Goal: Task Accomplishment & Management: Use online tool/utility

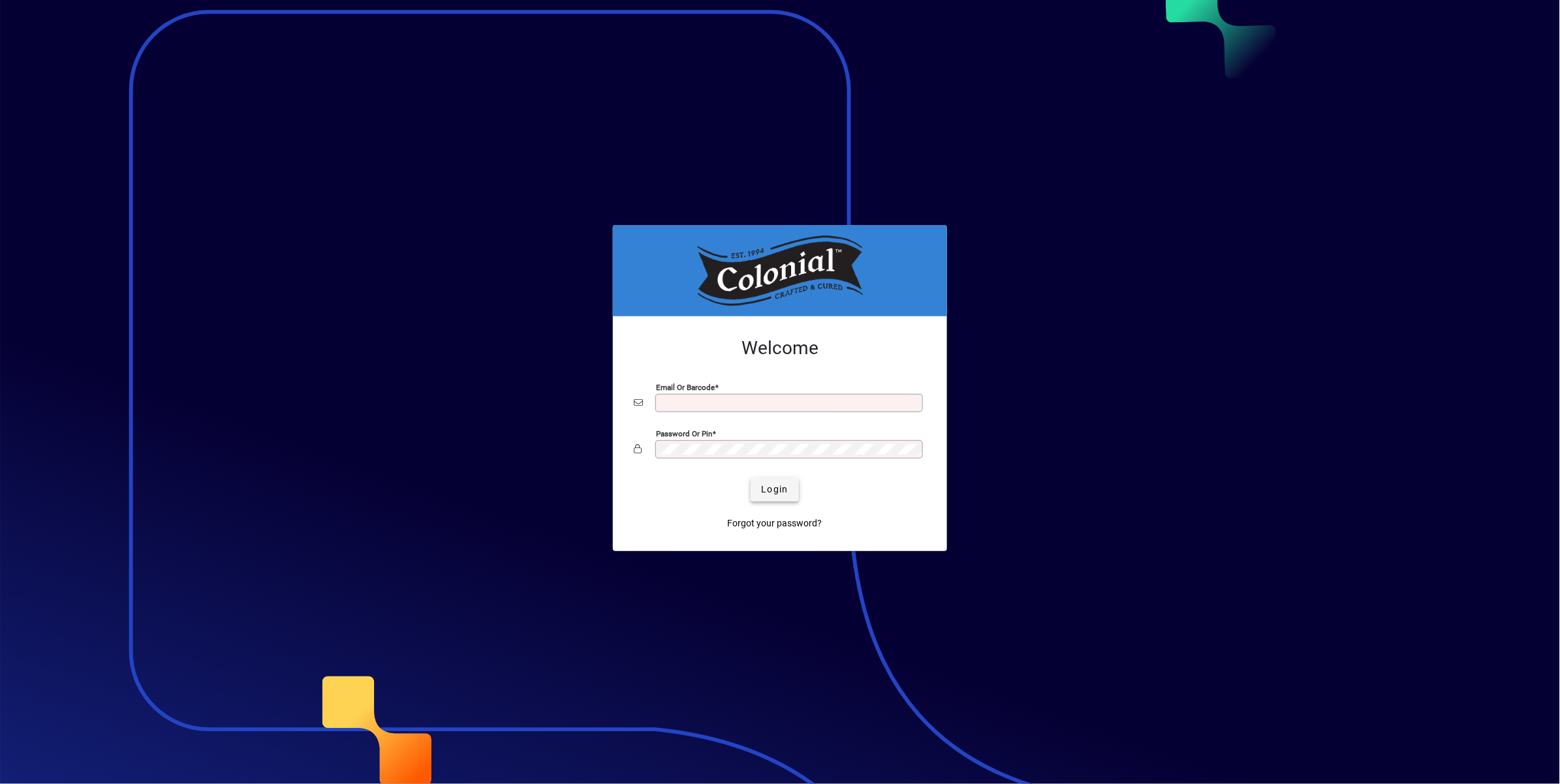
type input "**********"
click at [779, 493] on span "Login" at bounding box center [774, 490] width 27 height 13
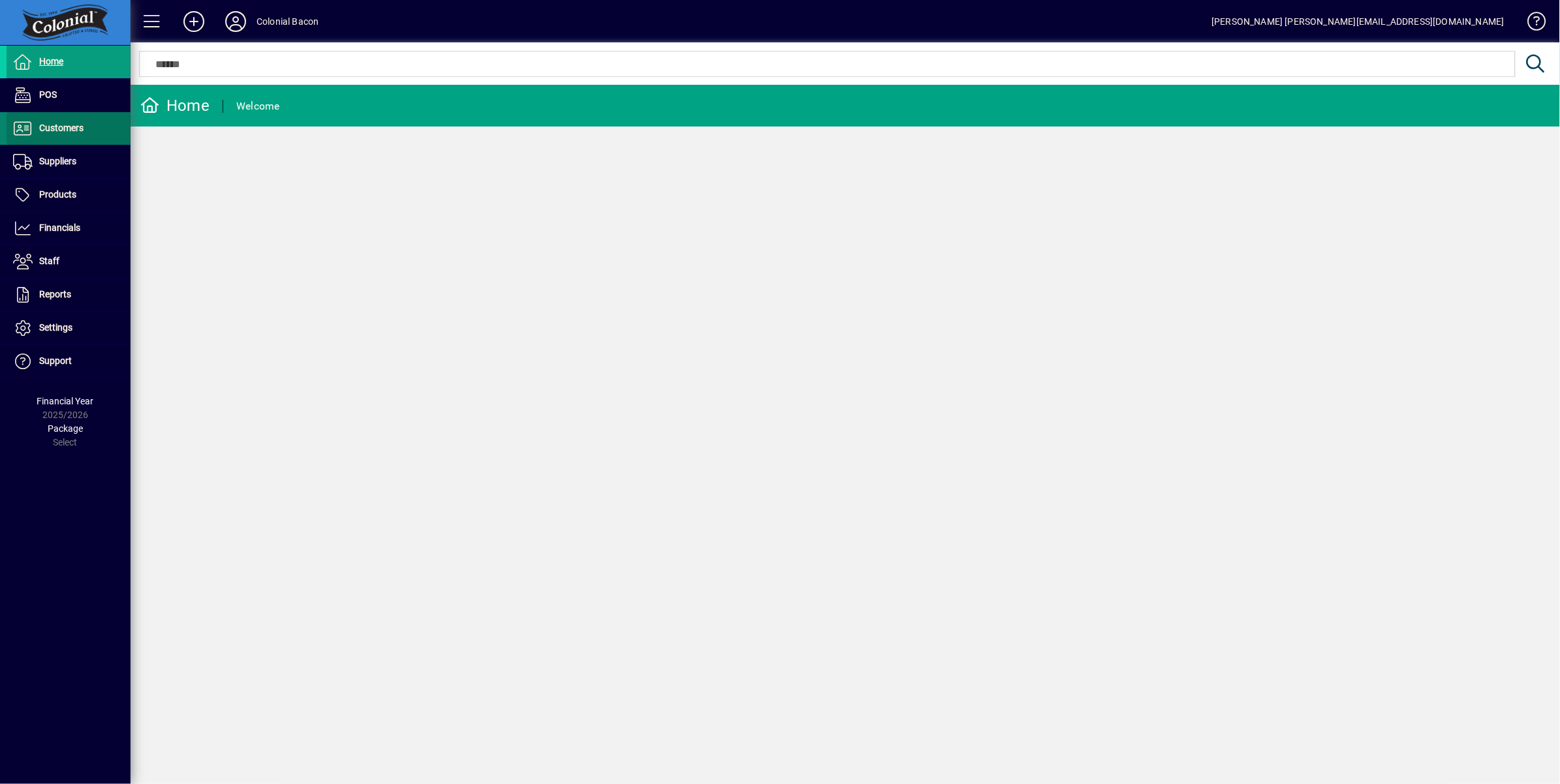
click at [59, 127] on span "Customers" at bounding box center [61, 128] width 44 height 11
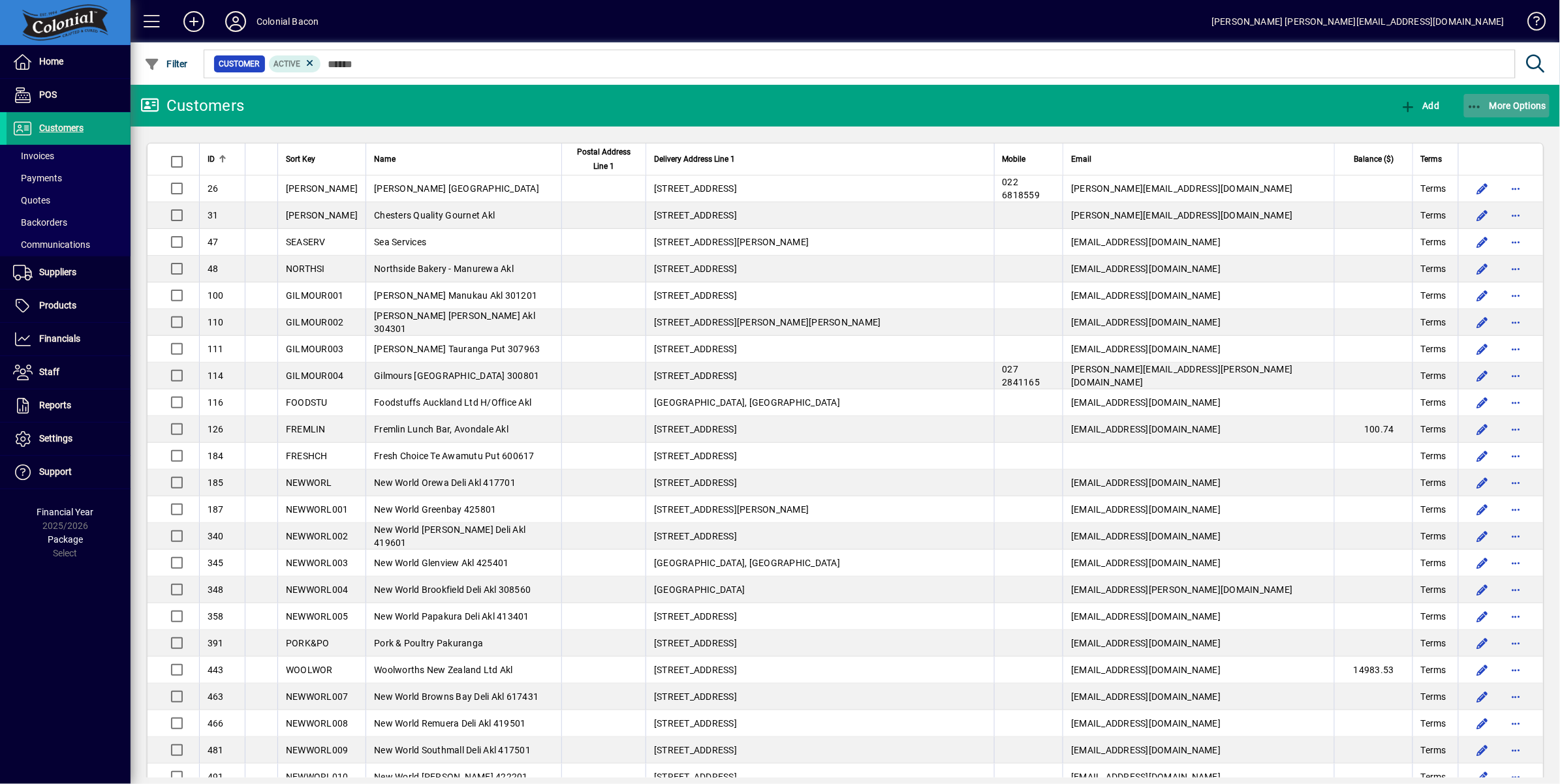
click at [1516, 102] on span "More Options" at bounding box center [1507, 106] width 80 height 11
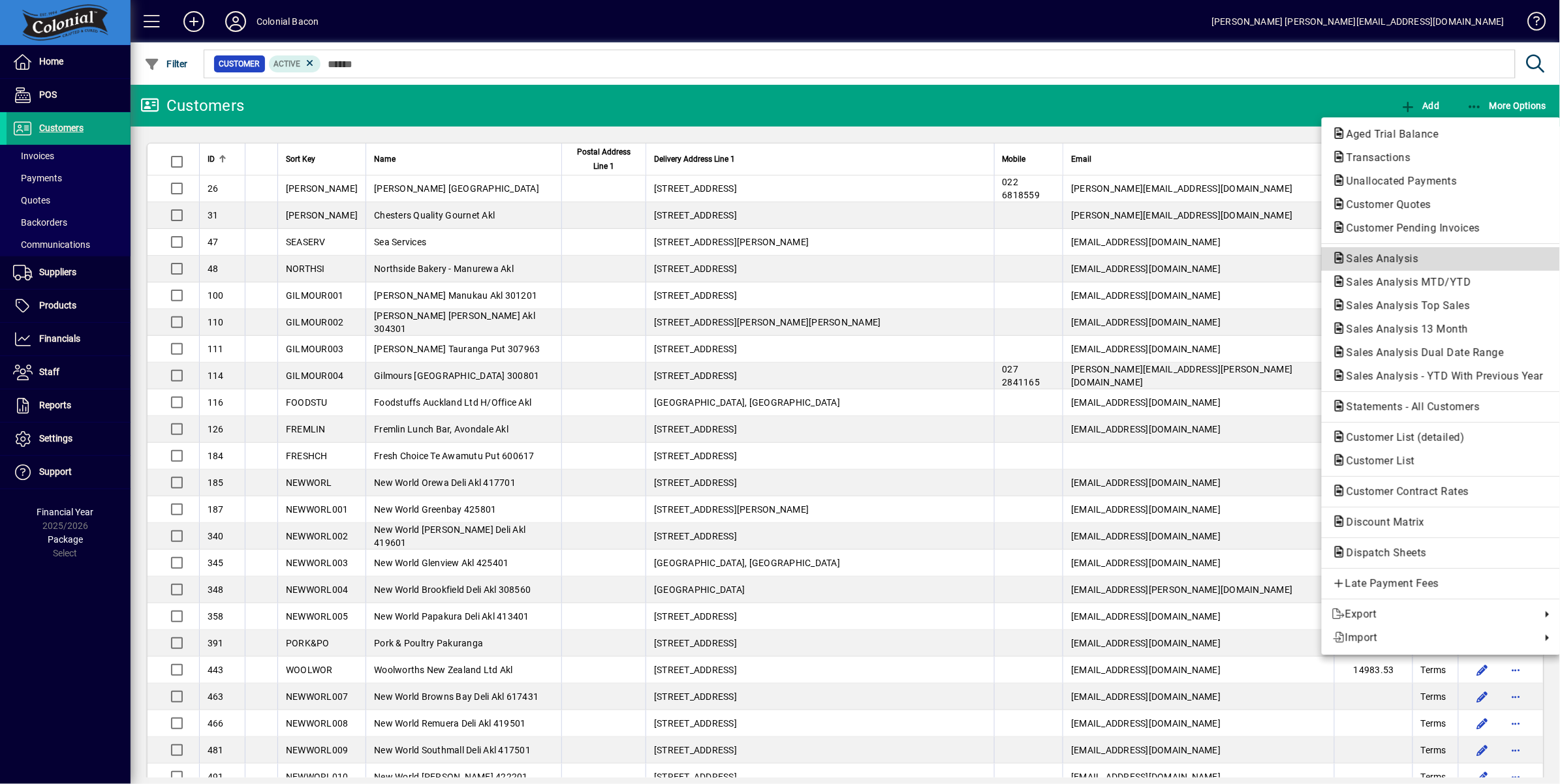
click at [1416, 258] on span "Sales Analysis" at bounding box center [1378, 258] width 93 height 12
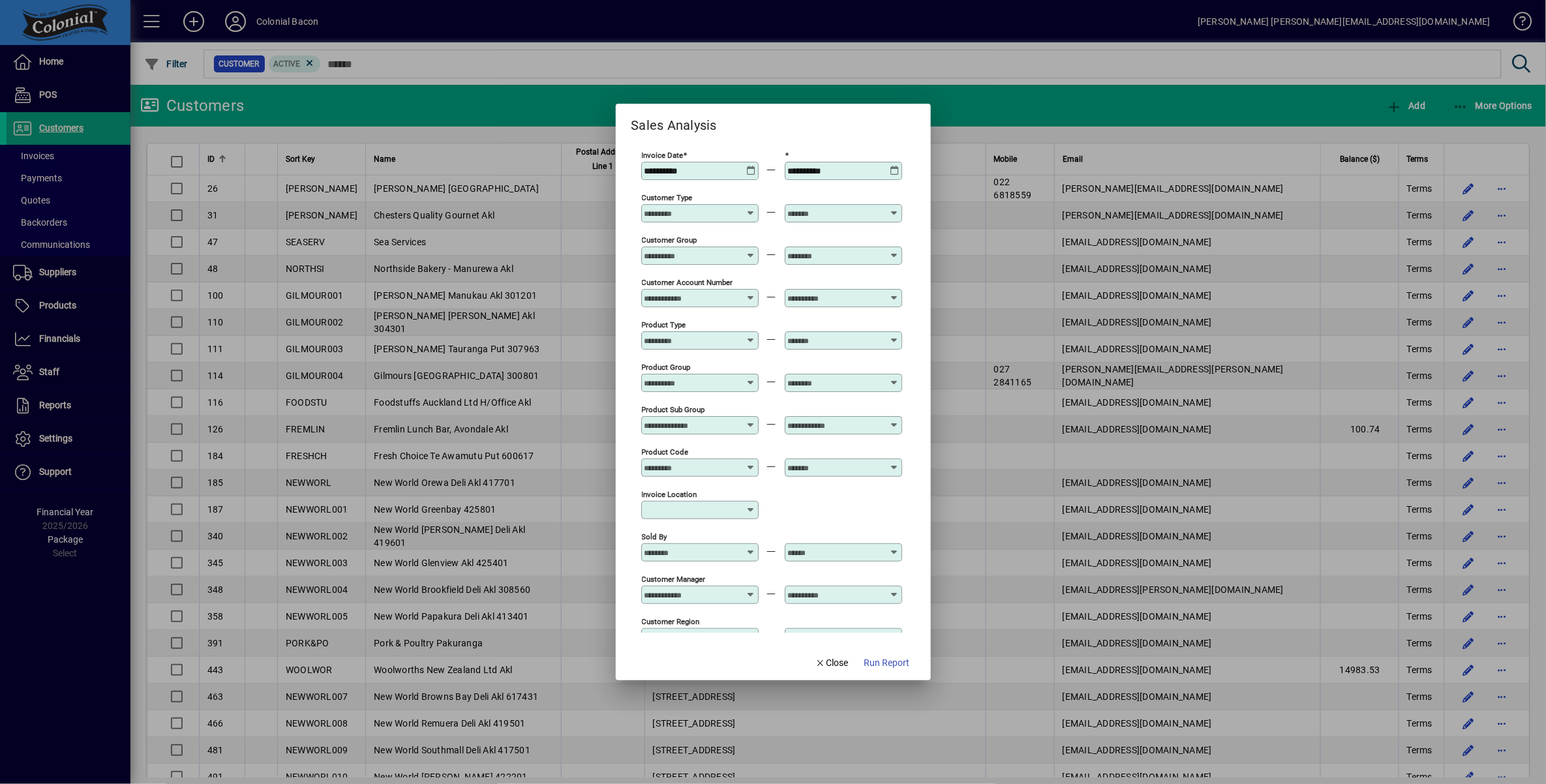
type input "**********"
click at [891, 661] on span "Run Report" at bounding box center [887, 663] width 46 height 13
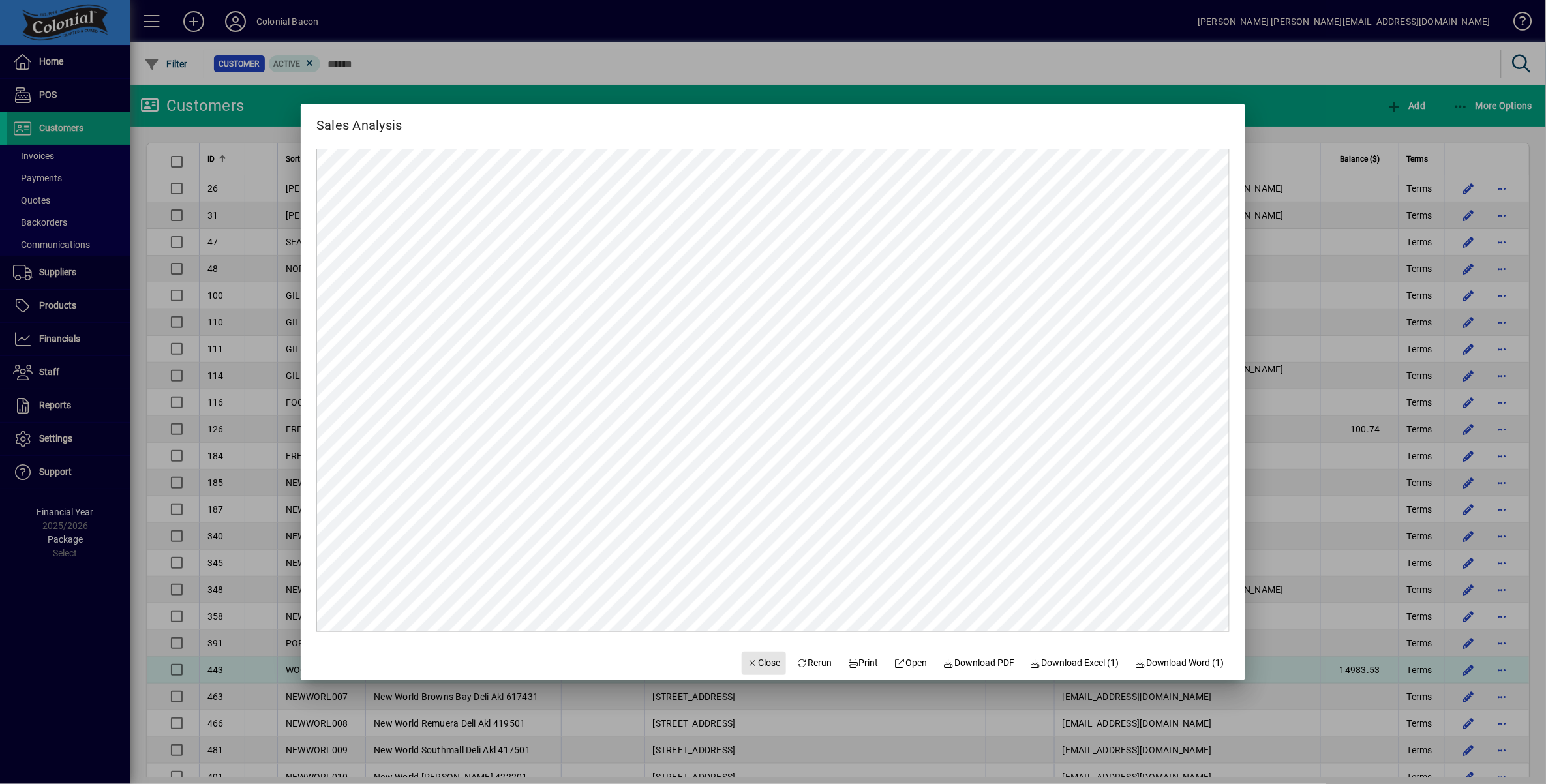
drag, startPoint x: 753, startPoint y: 668, endPoint x: 761, endPoint y: 662, distance: 10.0
click at [752, 668] on span "Close" at bounding box center [764, 663] width 34 height 13
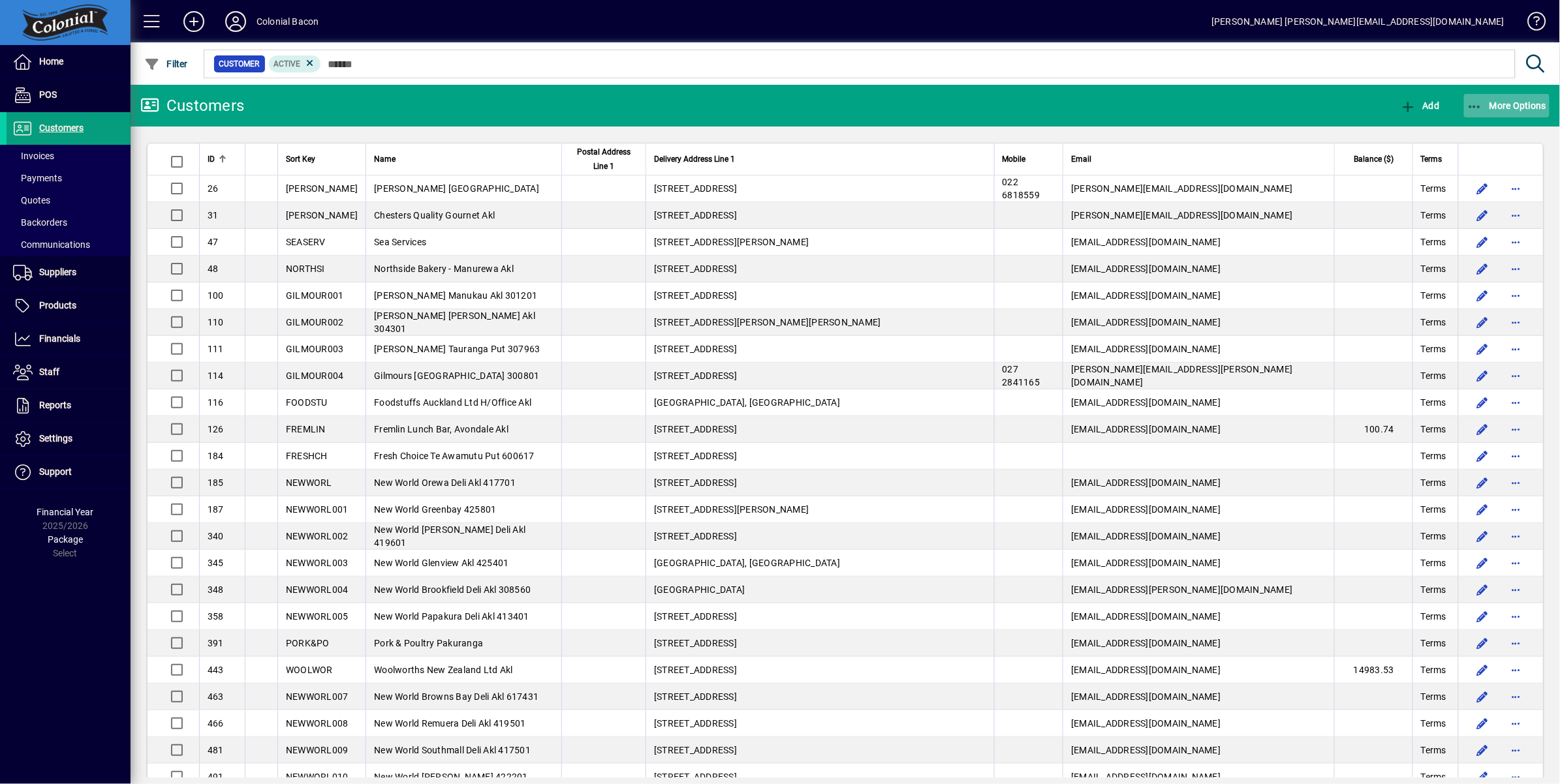
click at [1503, 102] on span "More Options" at bounding box center [1507, 106] width 80 height 11
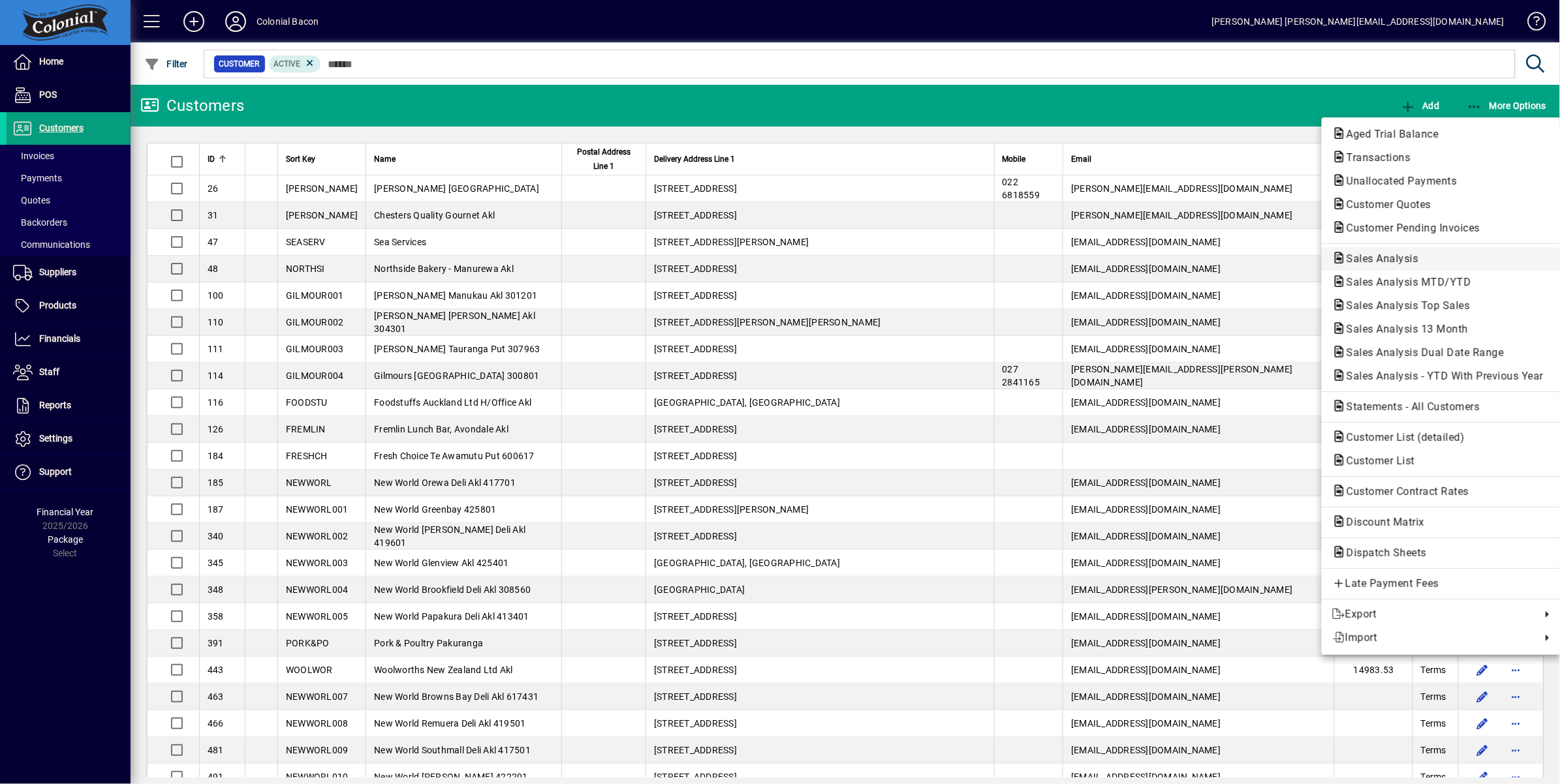
click at [1403, 256] on span "Sales Analysis" at bounding box center [1378, 258] width 93 height 12
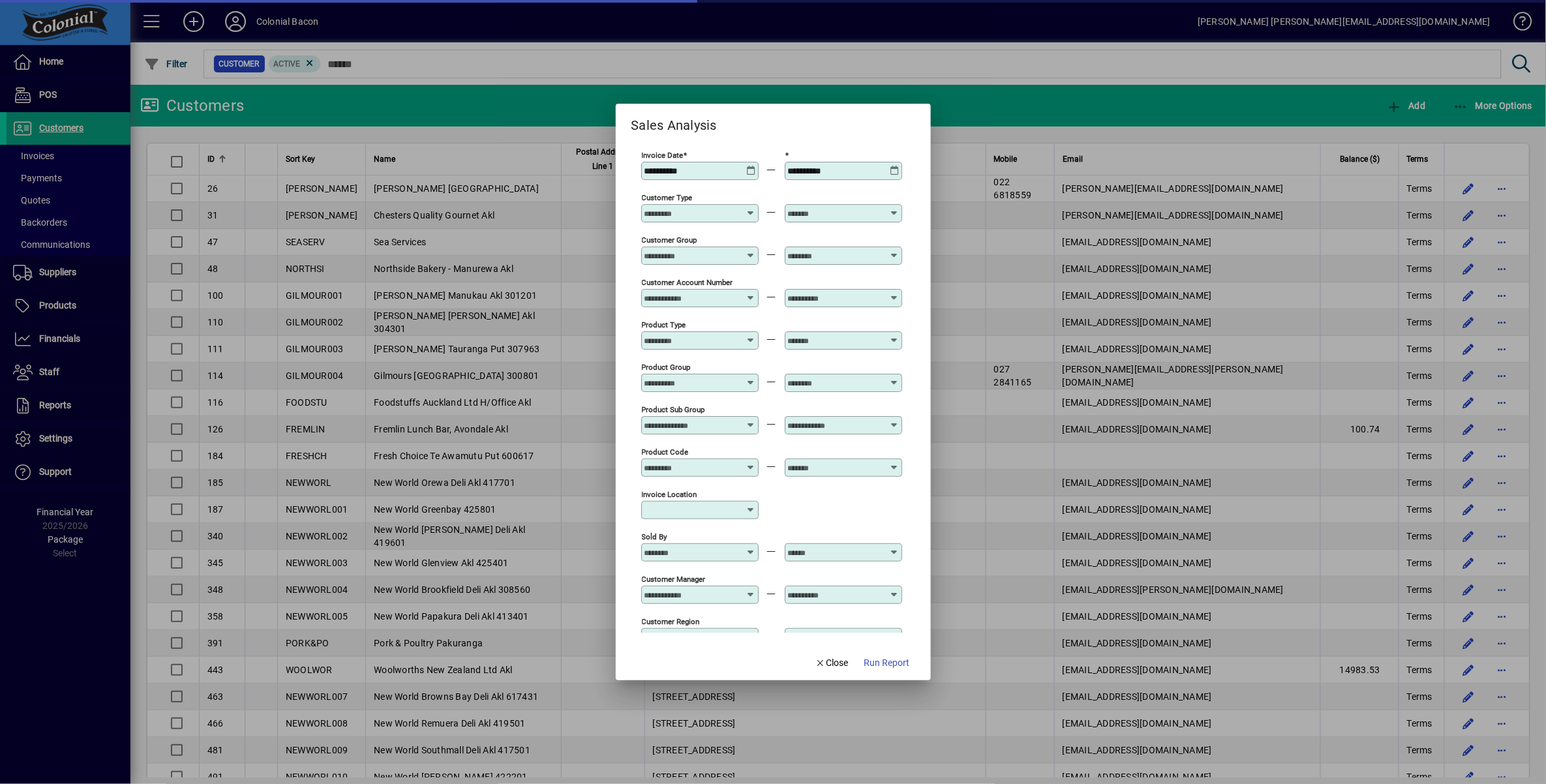
type input "**********"
click at [750, 166] on icon at bounding box center [751, 166] width 10 height 0
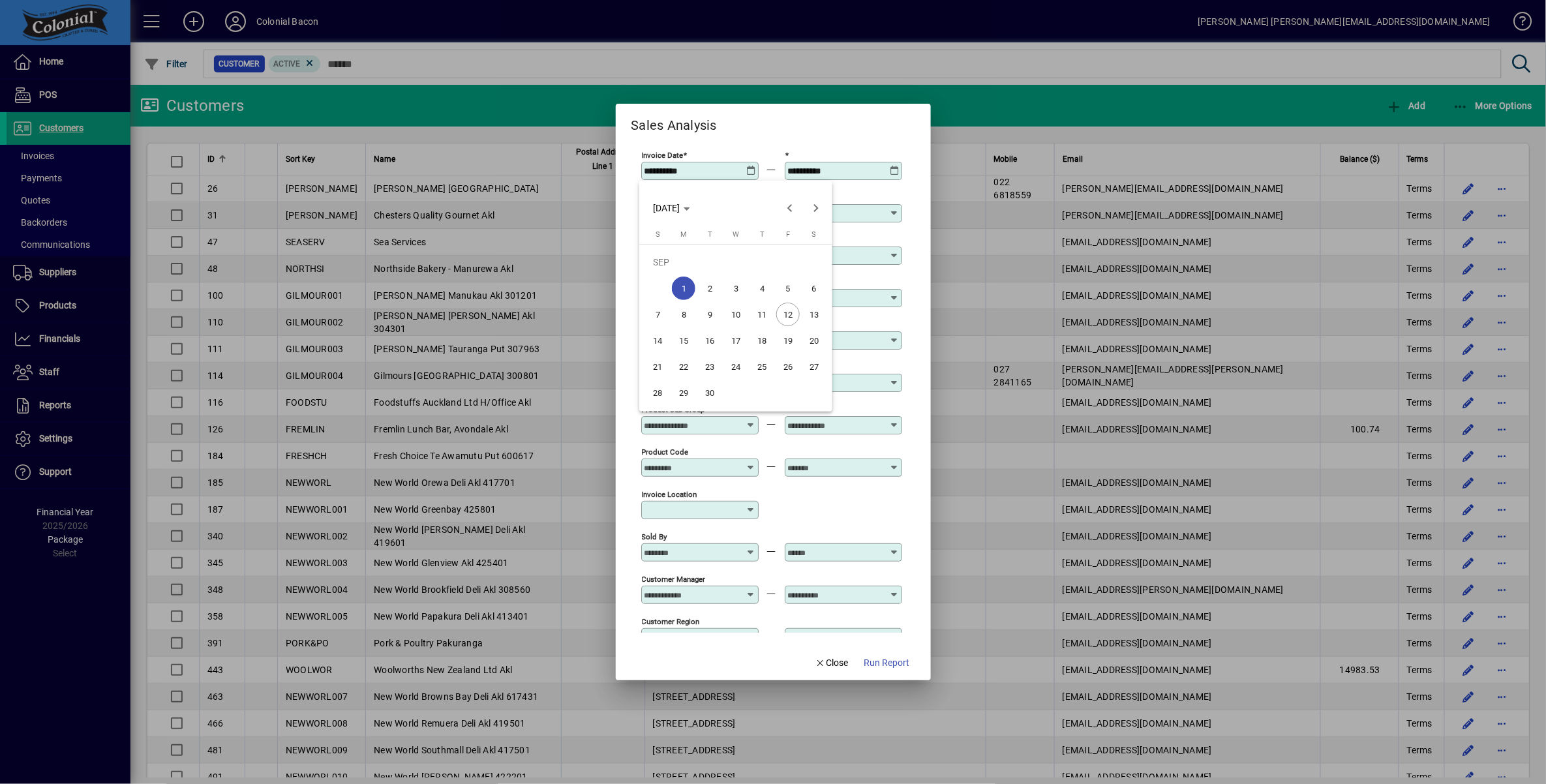
click at [685, 315] on span "8" at bounding box center [683, 314] width 23 height 23
type input "**********"
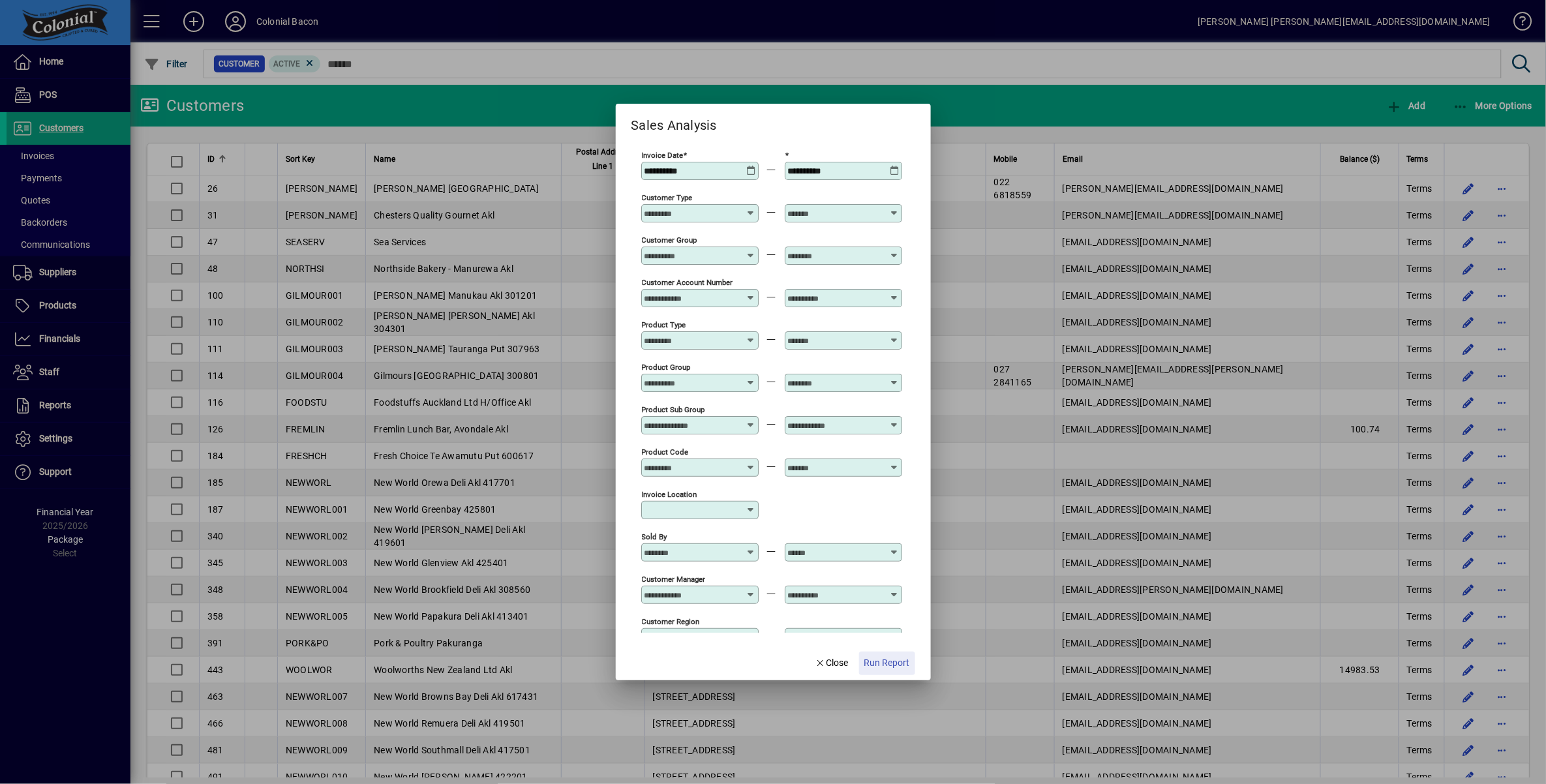
click at [899, 661] on span "Run Report" at bounding box center [887, 663] width 46 height 13
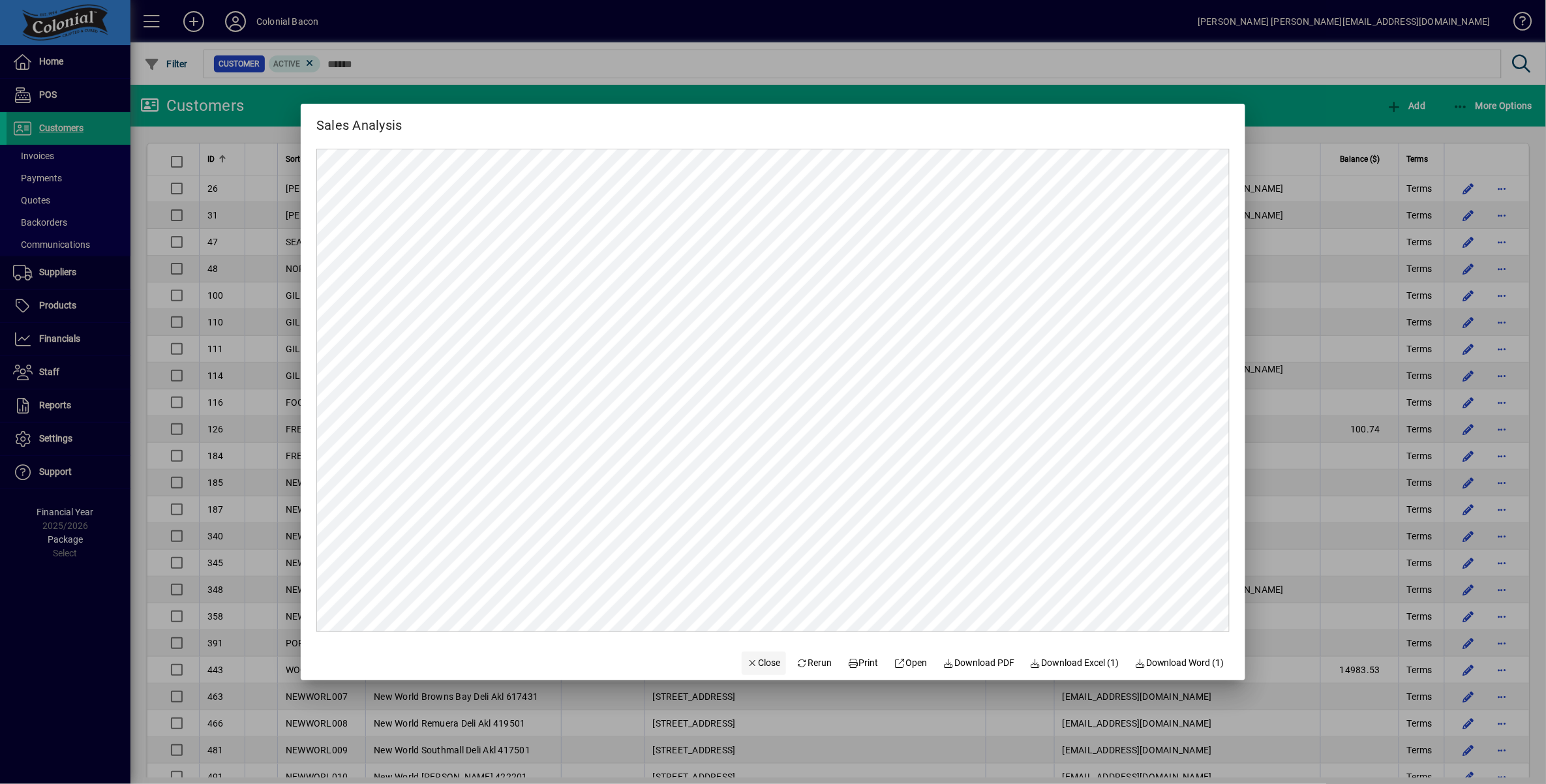
click at [756, 663] on span "Close" at bounding box center [764, 663] width 34 height 13
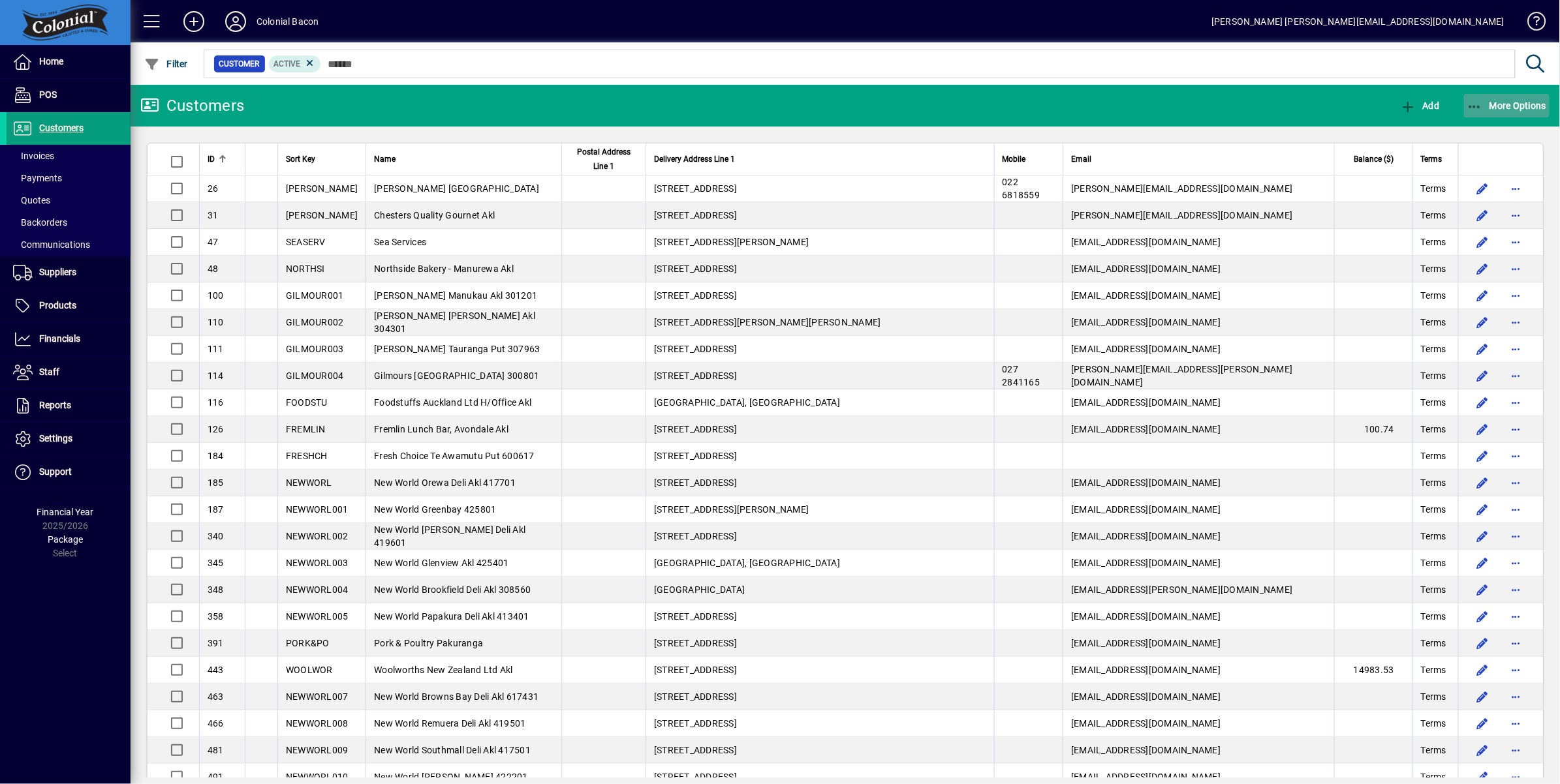
click at [1514, 107] on span "More Options" at bounding box center [1507, 106] width 80 height 11
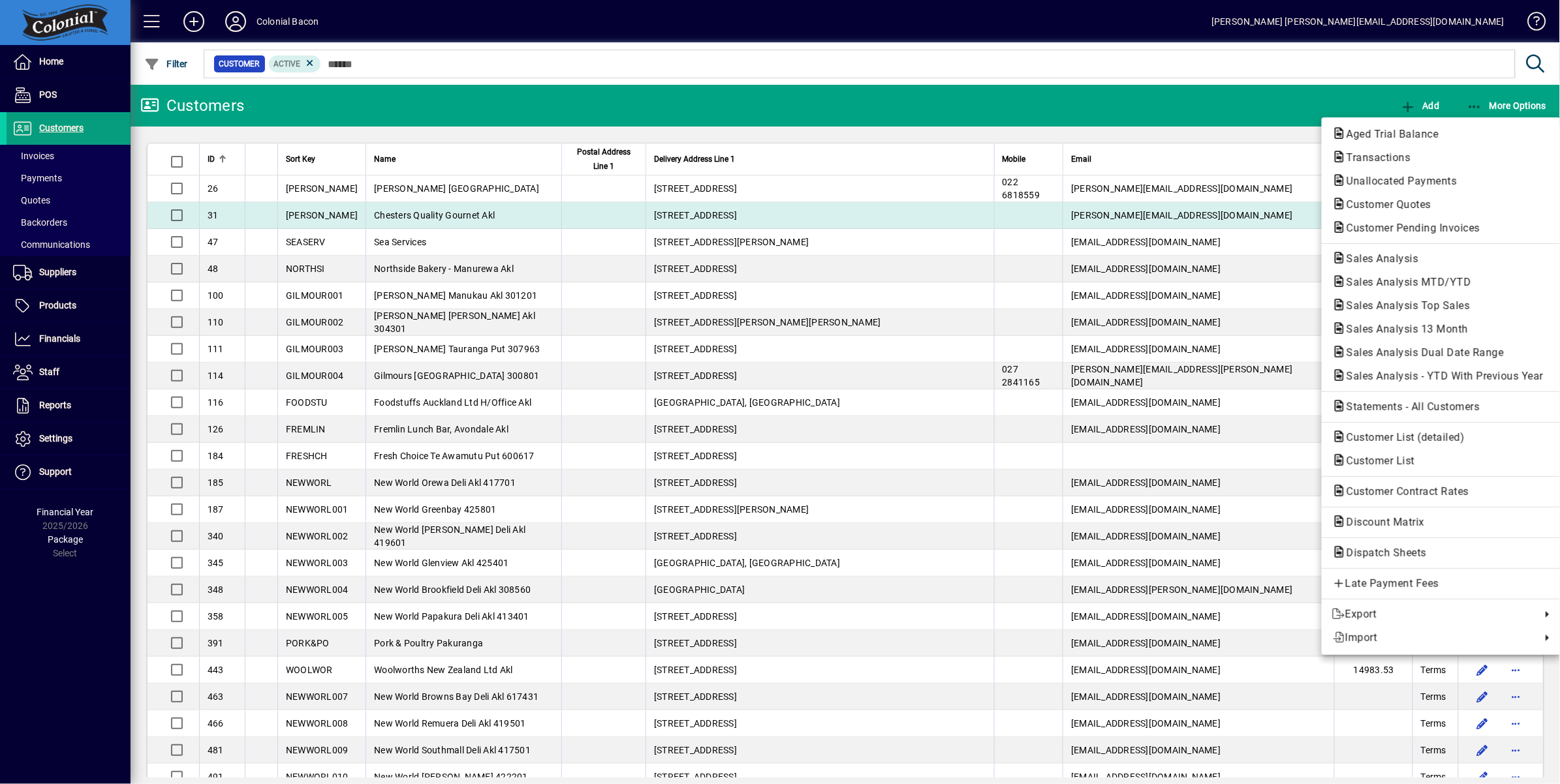
click at [1422, 225] on span "Customer Pending Invoices" at bounding box center [1409, 228] width 155 height 12
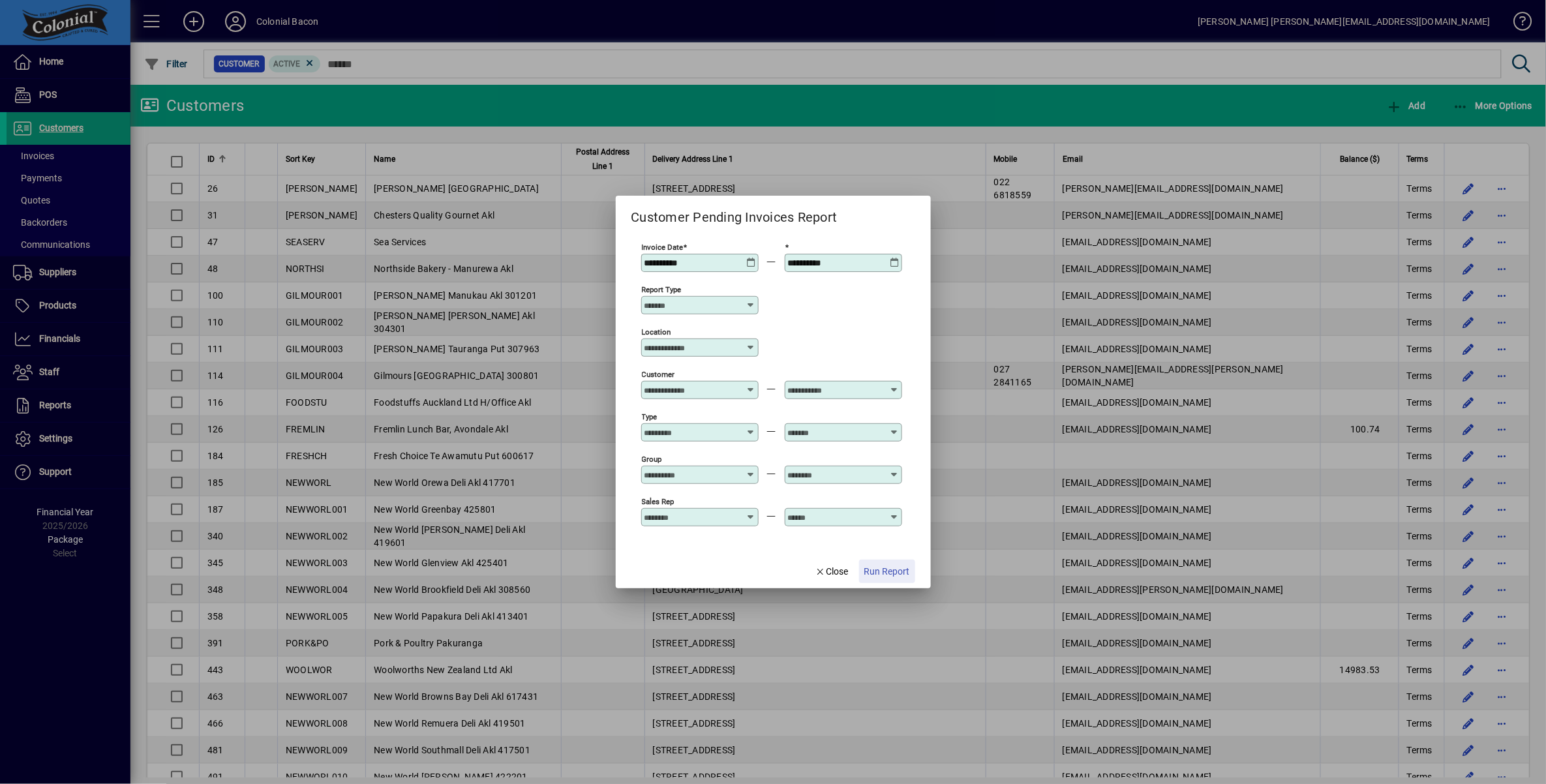
click at [891, 574] on span "Run Report" at bounding box center [887, 571] width 46 height 13
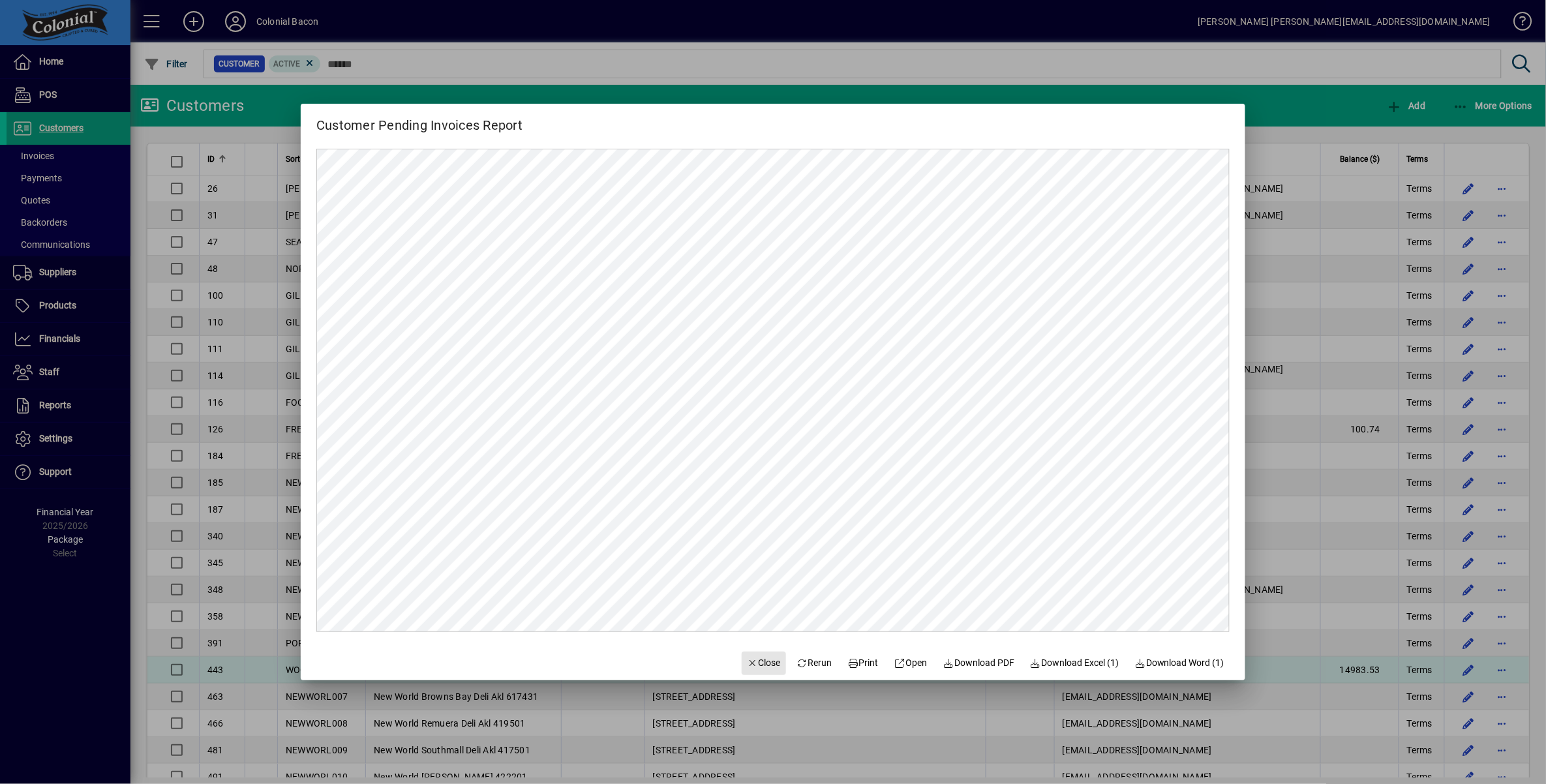
click at [765, 666] on span "Close" at bounding box center [764, 663] width 34 height 13
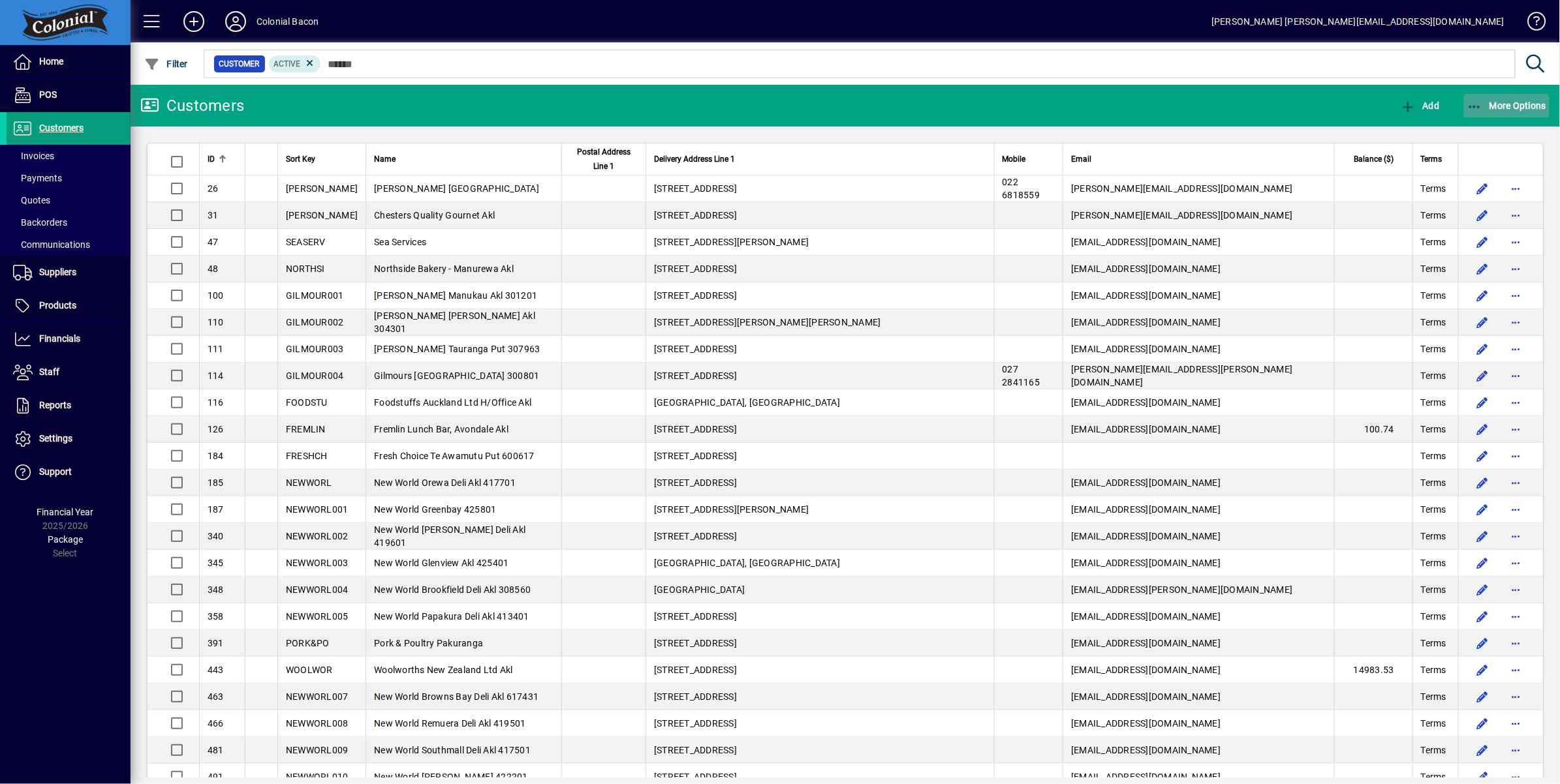
click at [1506, 106] on span "More Options" at bounding box center [1507, 106] width 80 height 11
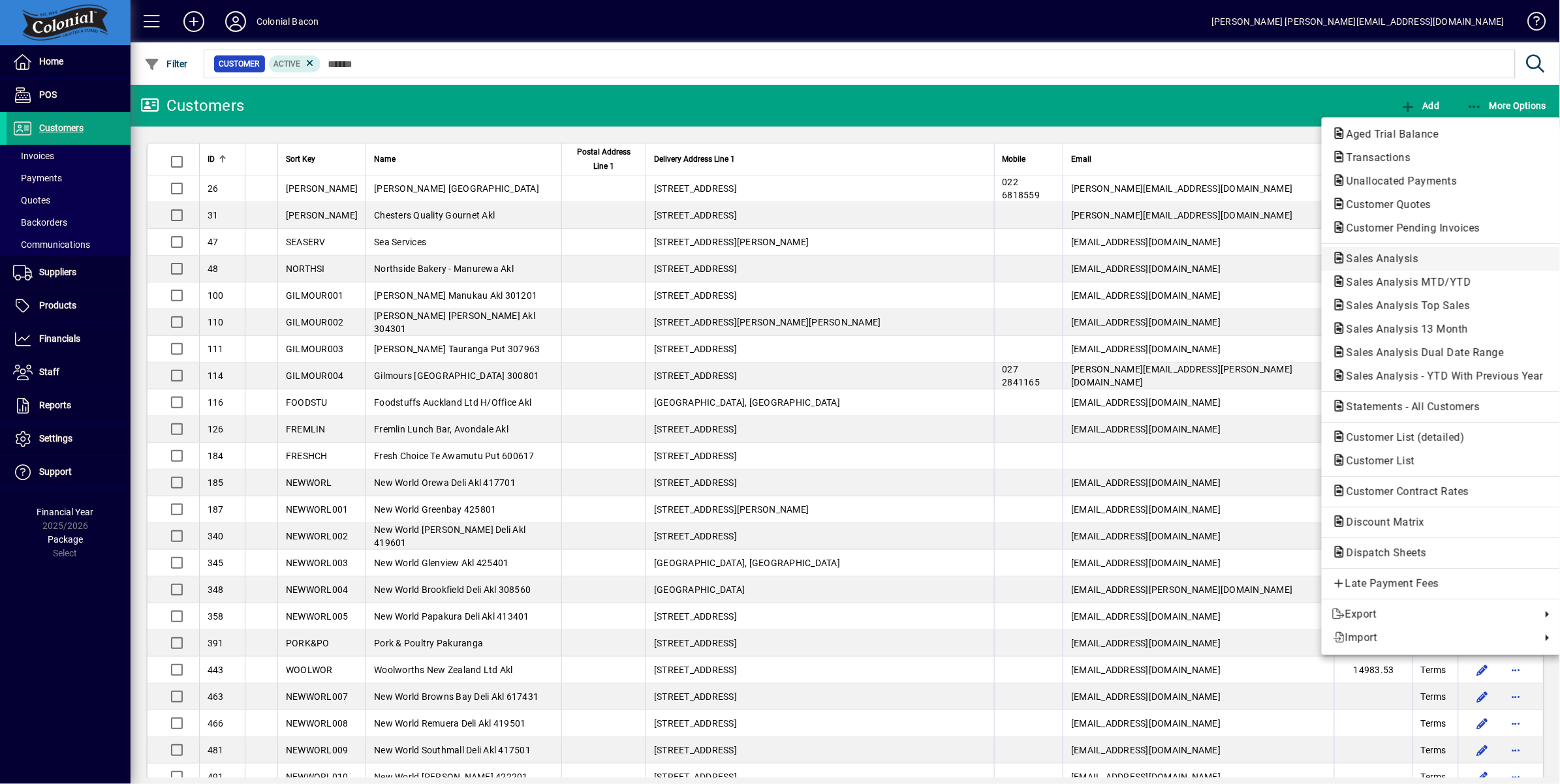
click at [1391, 261] on span "Sales Analysis" at bounding box center [1378, 258] width 93 height 12
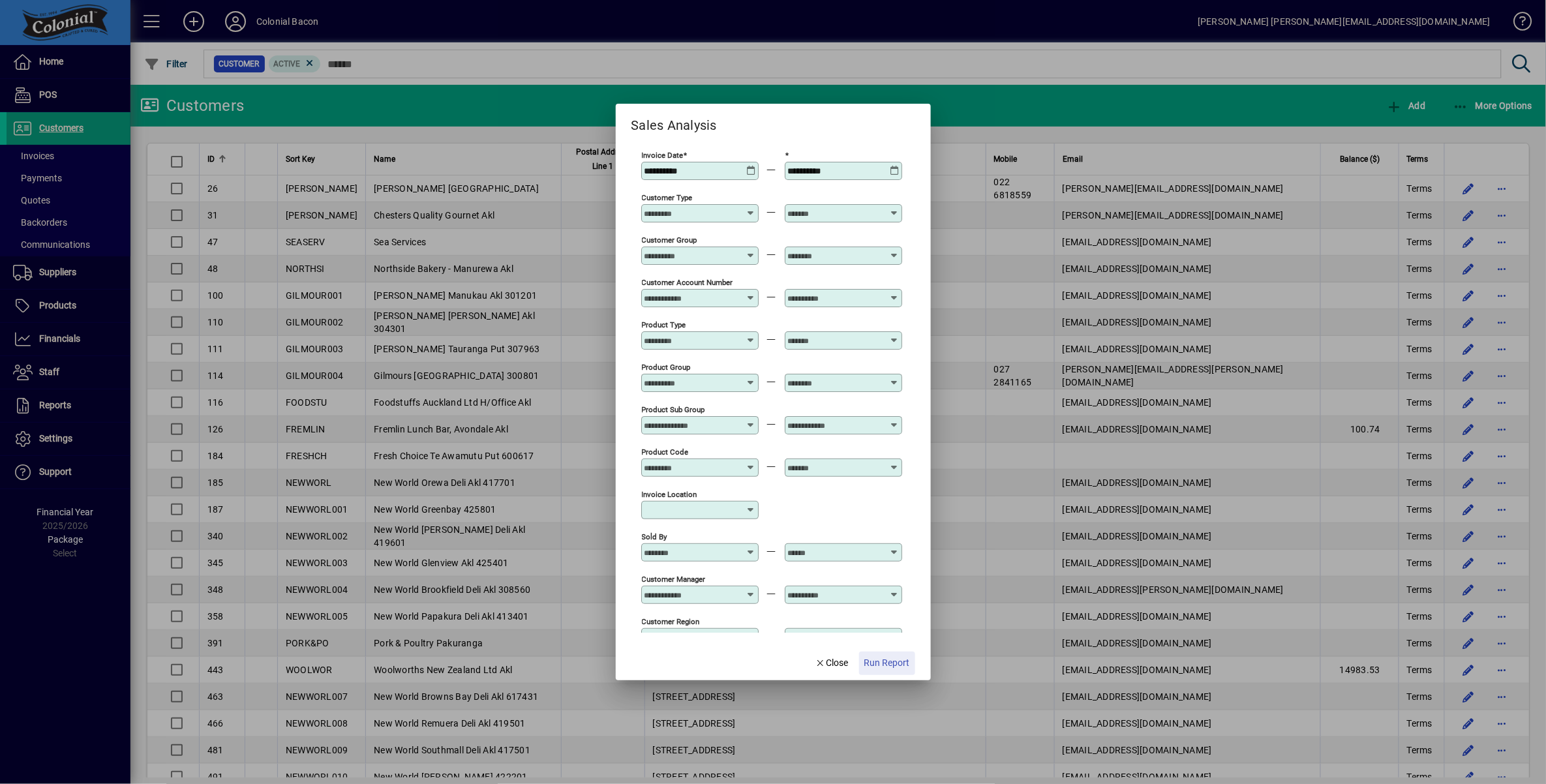
drag, startPoint x: 899, startPoint y: 665, endPoint x: 908, endPoint y: 663, distance: 9.2
click at [899, 665] on span "Run Report" at bounding box center [887, 663] width 46 height 13
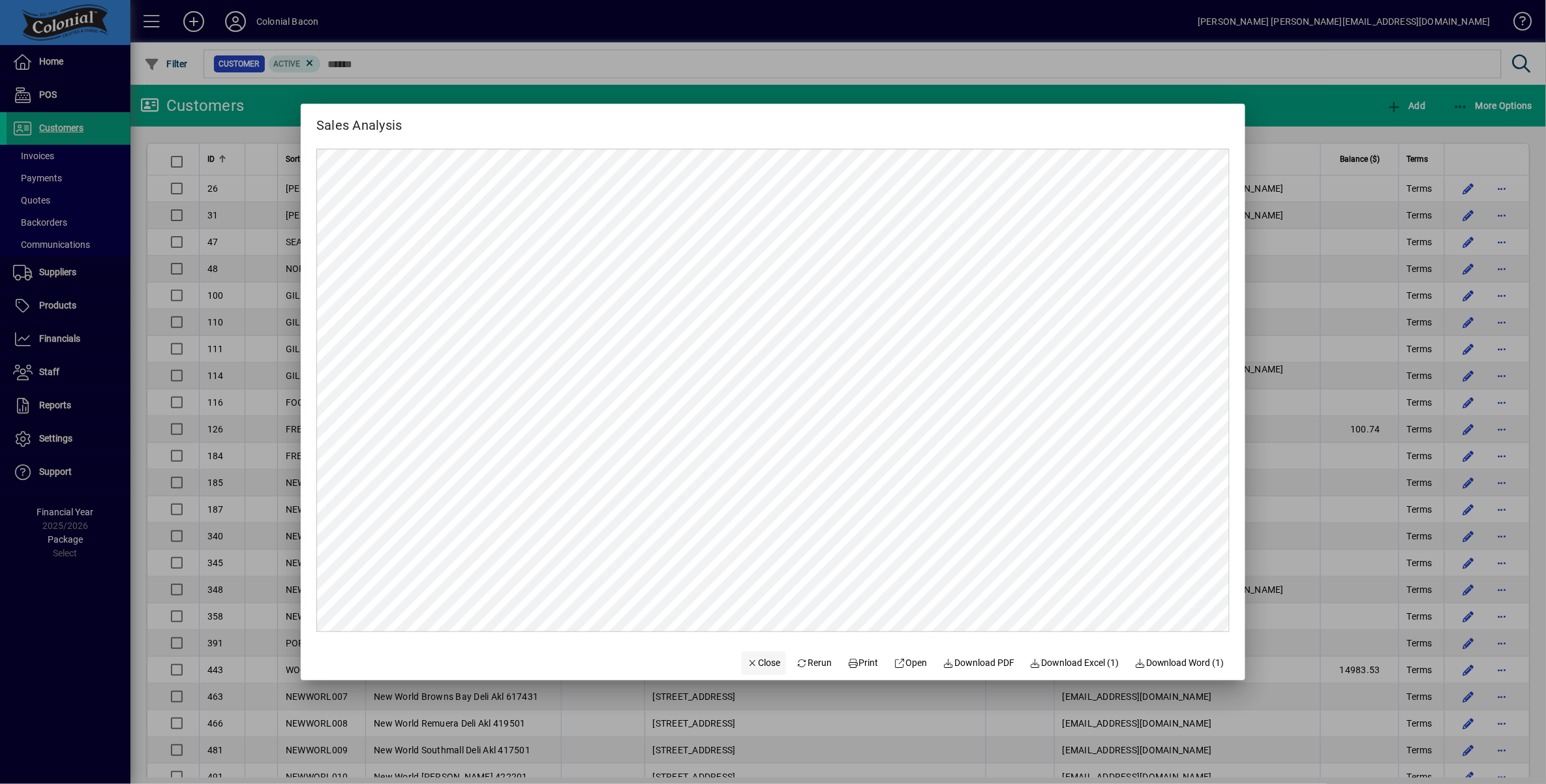
drag, startPoint x: 749, startPoint y: 657, endPoint x: 755, endPoint y: 661, distance: 7.2
click at [749, 657] on span "Close" at bounding box center [764, 663] width 34 height 13
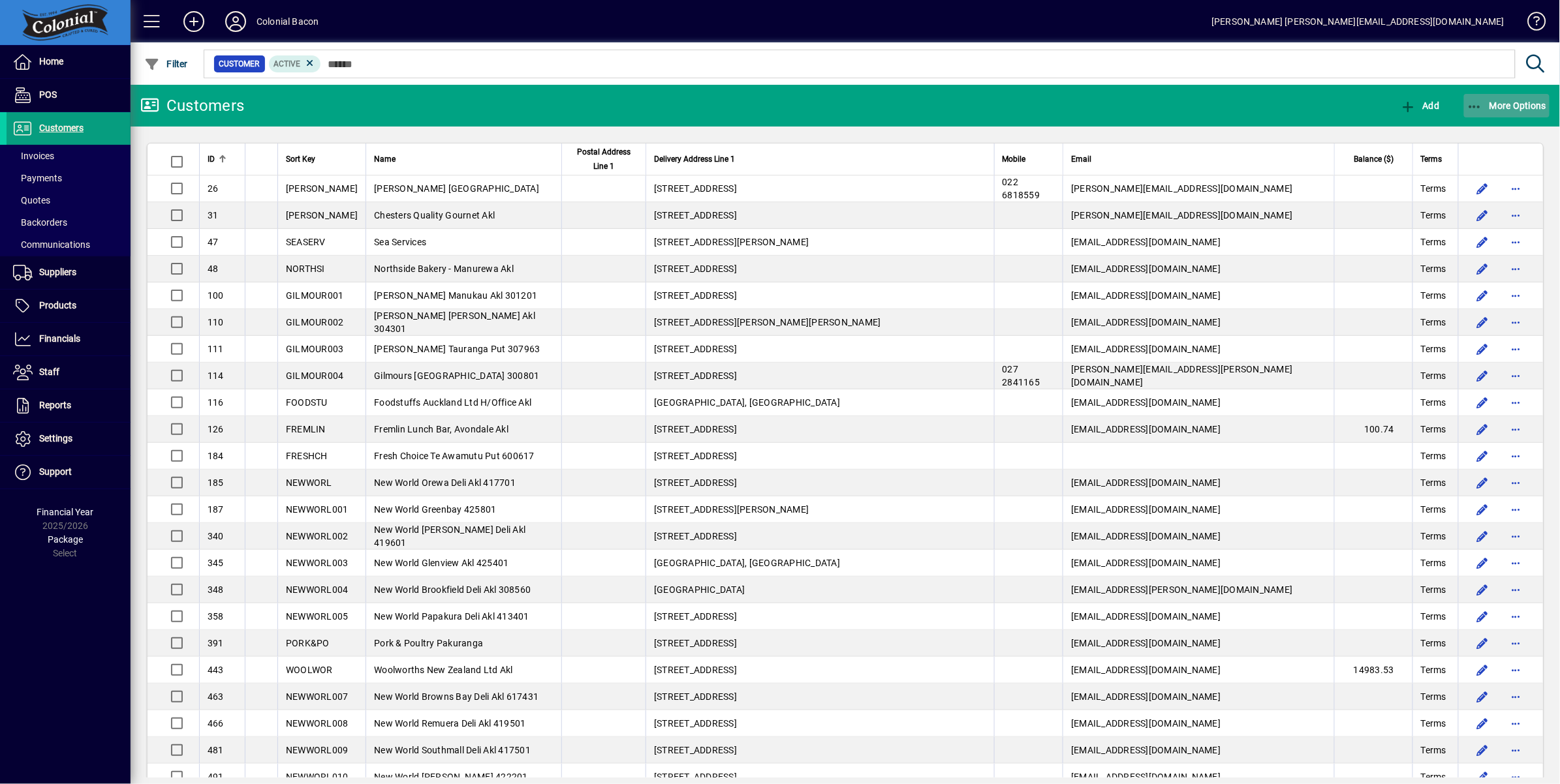
click at [1516, 107] on span "More Options" at bounding box center [1507, 106] width 80 height 11
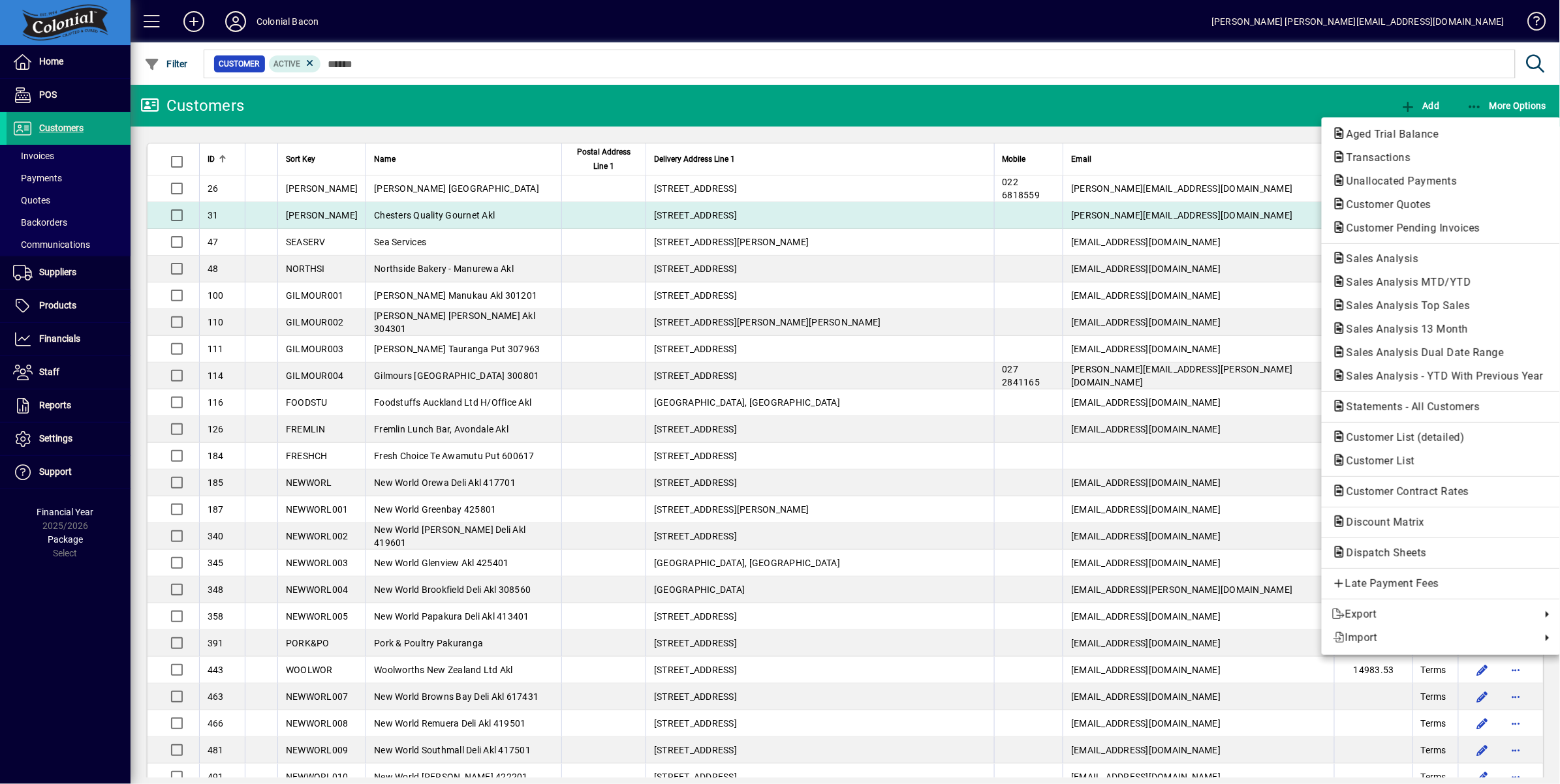
drag, startPoint x: 1421, startPoint y: 227, endPoint x: 1410, endPoint y: 227, distance: 11.0
click at [1420, 227] on span "Customer Pending Invoices" at bounding box center [1409, 228] width 155 height 12
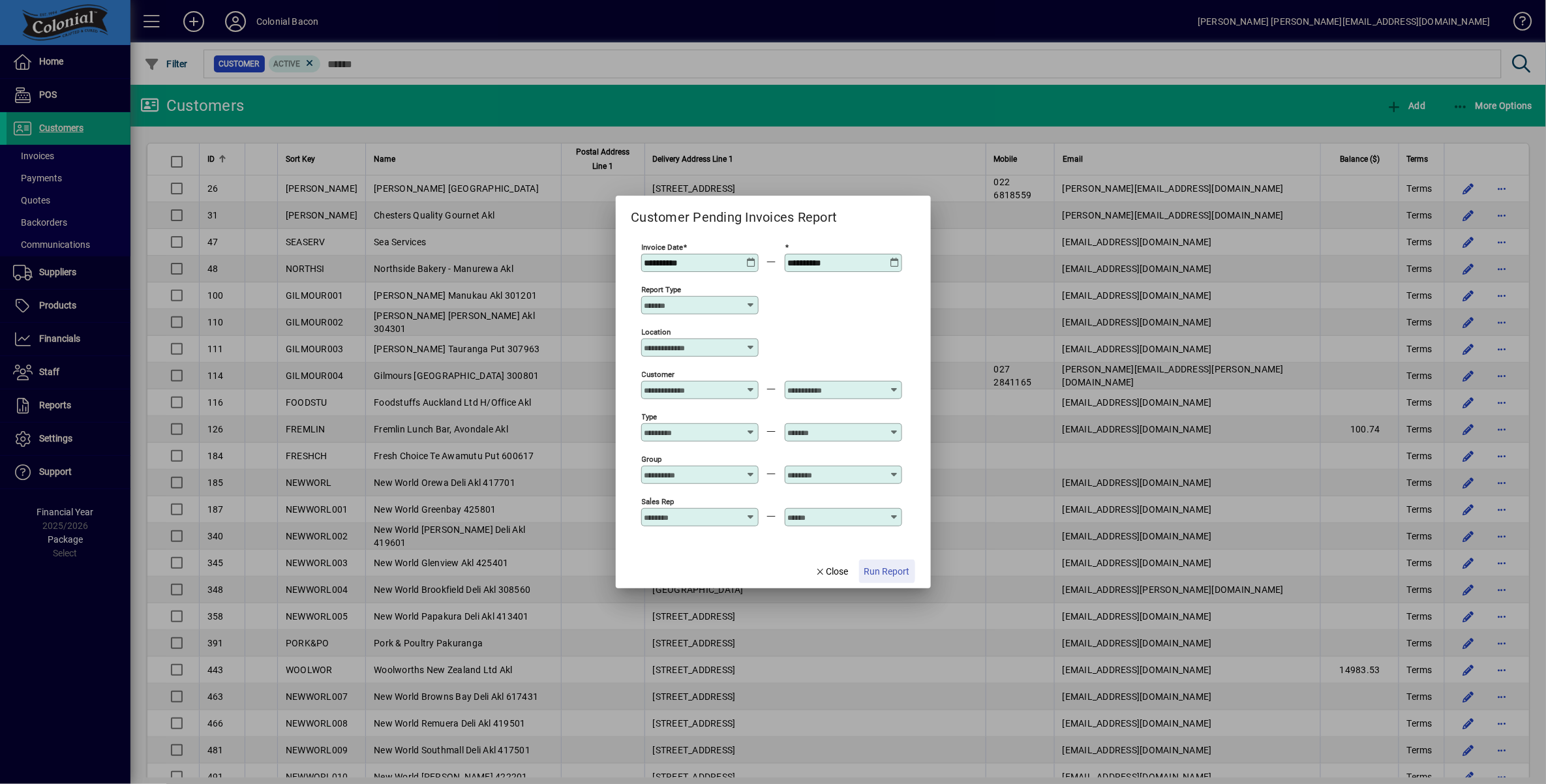
click at [884, 575] on span "Run Report" at bounding box center [887, 571] width 46 height 13
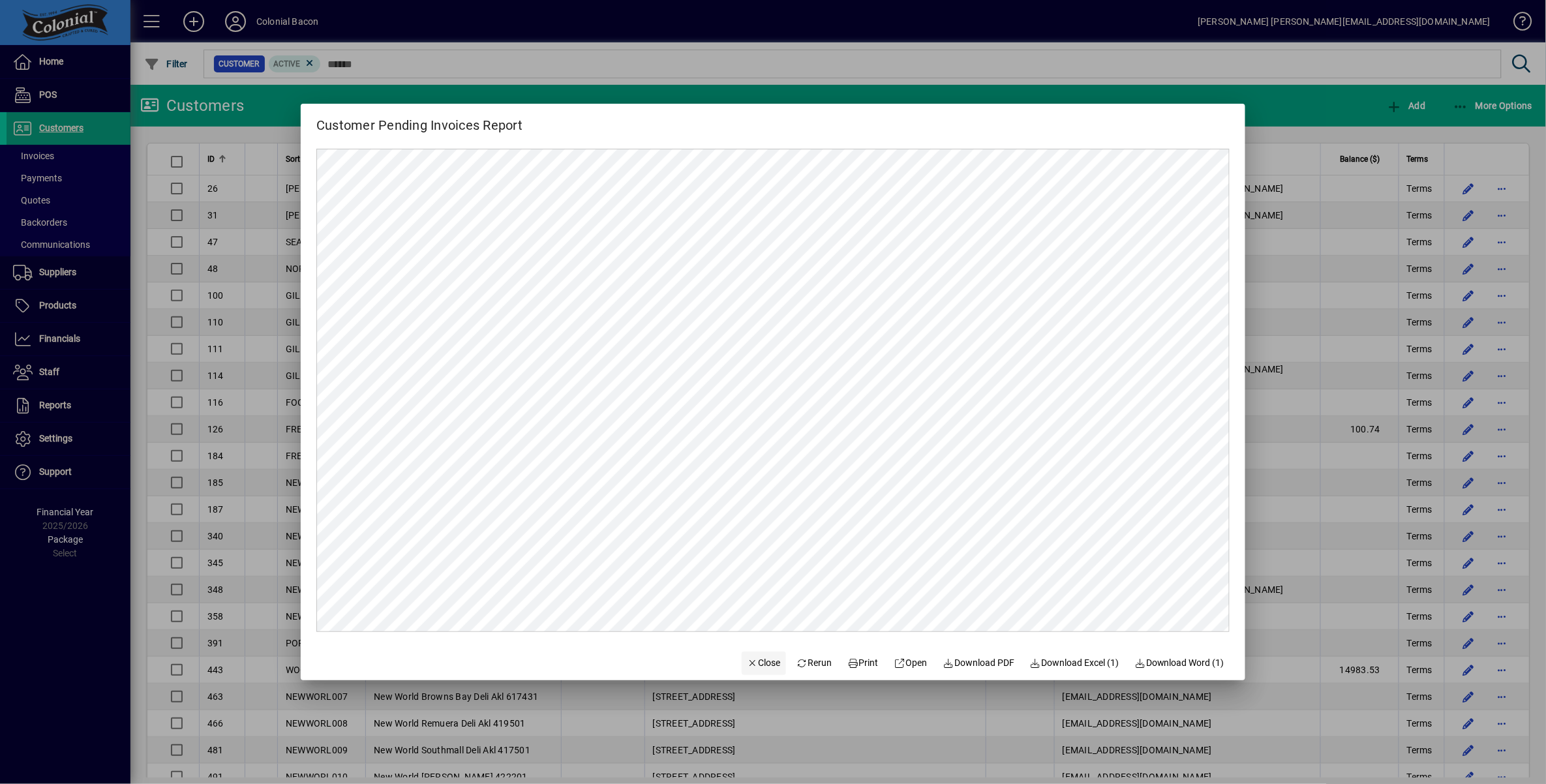
click at [755, 659] on span "Close" at bounding box center [764, 663] width 34 height 13
